Goal: Navigation & Orientation: Find specific page/section

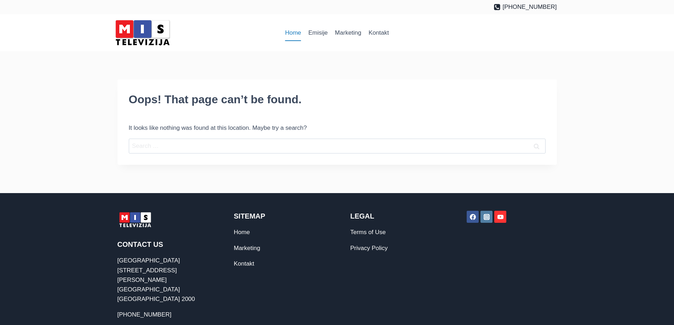
click at [294, 29] on link "Home" at bounding box center [292, 32] width 23 height 17
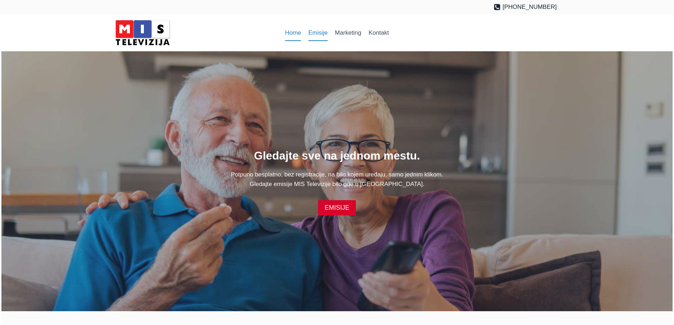
click at [311, 30] on link "Emisije" at bounding box center [317, 32] width 27 height 17
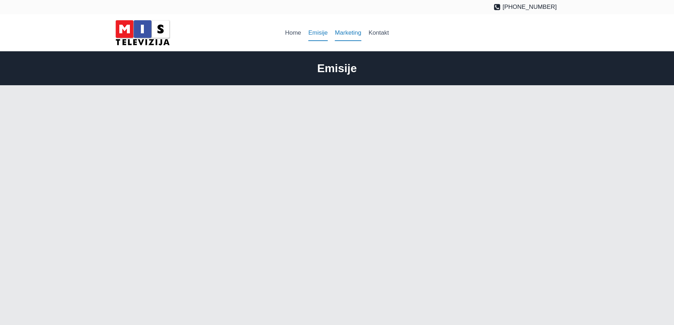
click at [343, 32] on link "Marketing" at bounding box center [348, 32] width 34 height 17
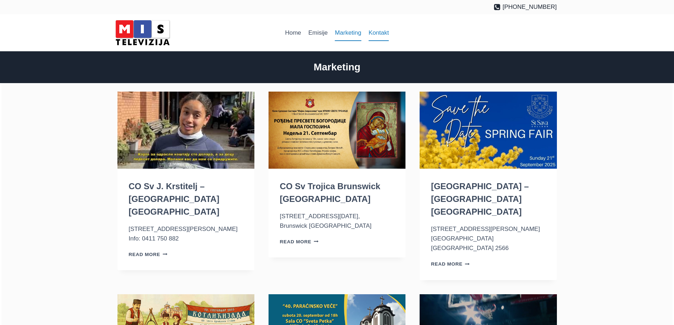
click at [380, 29] on link "Kontakt" at bounding box center [379, 32] width 28 height 17
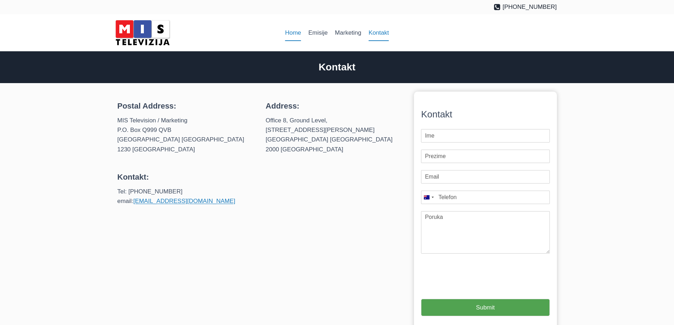
click at [296, 29] on link "Home" at bounding box center [292, 32] width 23 height 17
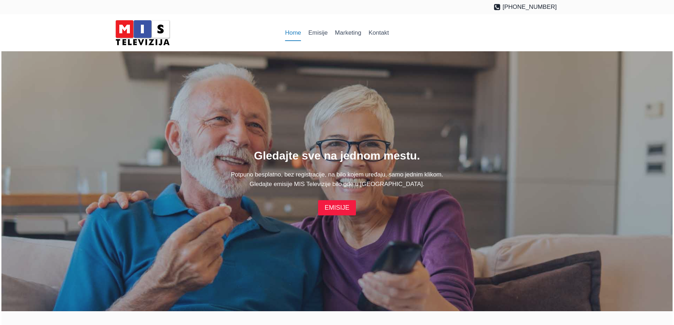
click at [347, 211] on link "EMISIJE" at bounding box center [336, 207] width 37 height 15
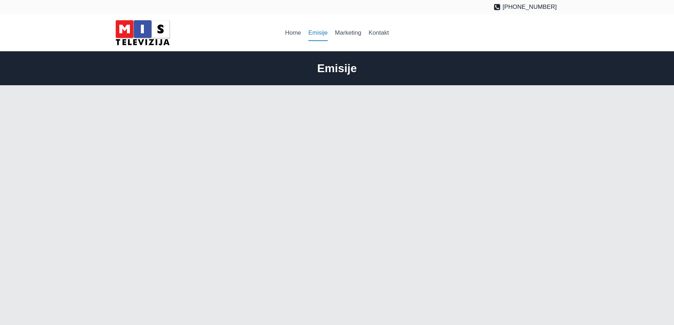
click at [241, 72] on h1 "Emisije" at bounding box center [336, 68] width 439 height 17
drag, startPoint x: 638, startPoint y: 0, endPoint x: 665, endPoint y: 143, distance: 145.5
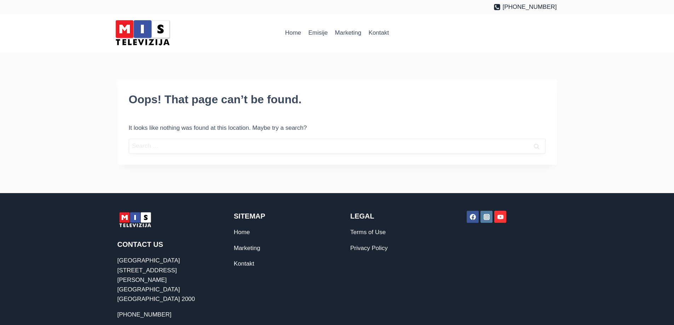
click at [148, 143] on input "Search for:" at bounding box center [337, 146] width 417 height 15
drag, startPoint x: 304, startPoint y: 127, endPoint x: 118, endPoint y: 123, distance: 186.4
click at [118, 123] on div "Oops! That page can’t be found. It looks like nothing was found at this locatio…" at bounding box center [336, 122] width 439 height 85
copy p "It looks like nothing was found at this location. Maybe try a search"
click at [148, 29] on img at bounding box center [142, 33] width 60 height 30
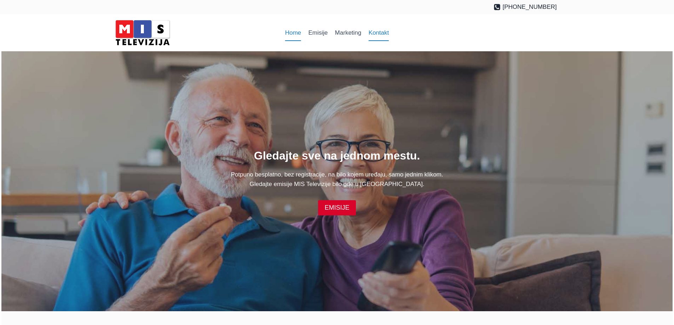
click at [378, 35] on link "Kontakt" at bounding box center [379, 32] width 28 height 17
